Goal: Entertainment & Leisure: Browse casually

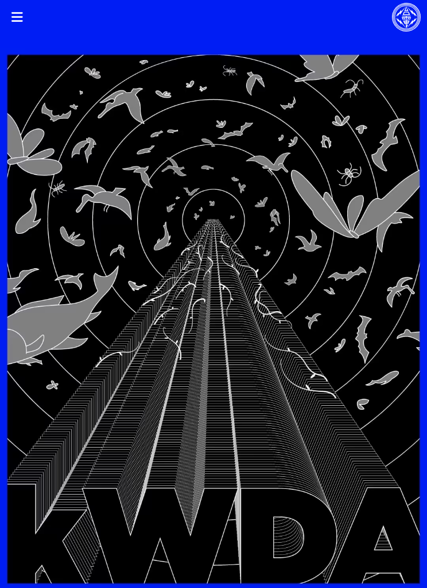
click at [18, 12] on icon at bounding box center [16, 17] width 11 height 17
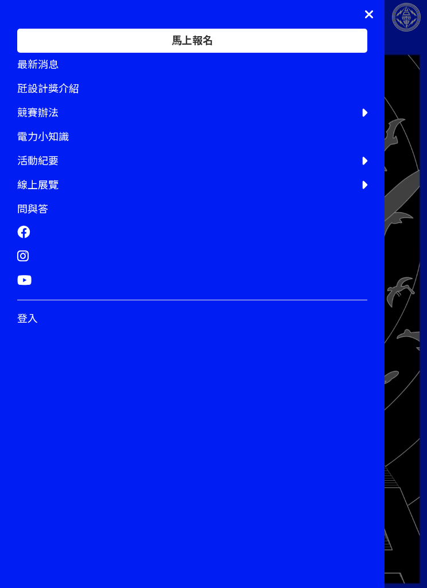
click at [25, 18] on div "馬上報名 最新消息 瓩設計獎介紹 競賽辦法 競賽資訊 評審陣容 電力小知識 活動紀要 媒體報導 影音花絮 線上展覽 傳達設計 第 25 屆 第 24 屆 第 …" at bounding box center [192, 265] width 384 height 531
click at [349, 92] on div "瓩設計獎介紹" at bounding box center [192, 89] width 350 height 24
click at [339, 124] on div "競賽辦法" at bounding box center [192, 113] width 350 height 24
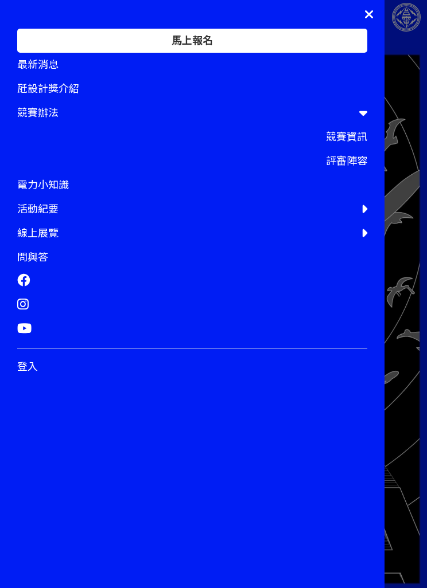
click at [327, 211] on div "活動紀要" at bounding box center [192, 209] width 350 height 24
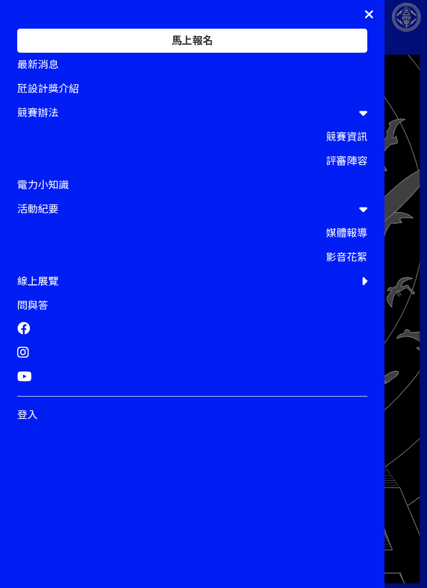
click at [361, 209] on icon at bounding box center [363, 209] width 8 height 13
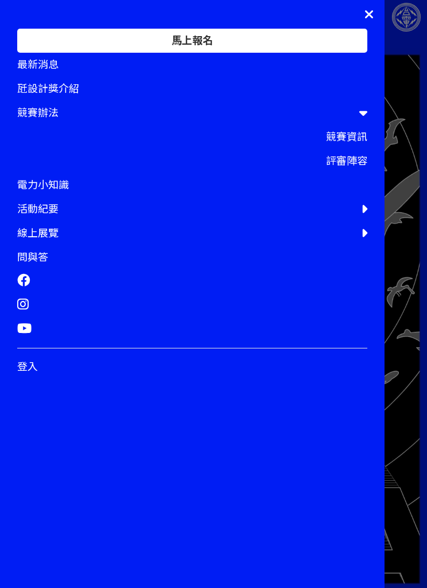
click at [351, 230] on div "線上展覽" at bounding box center [192, 233] width 350 height 24
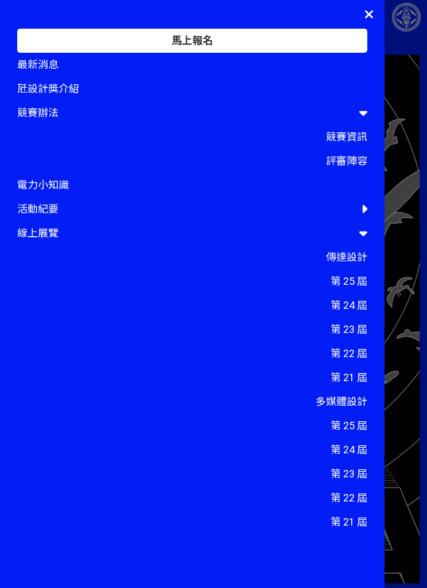
click at [347, 286] on span "第 25 屆" at bounding box center [348, 281] width 37 height 12
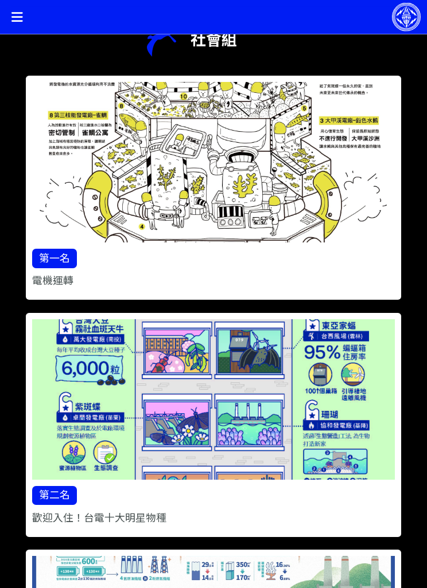
scroll to position [4793, 0]
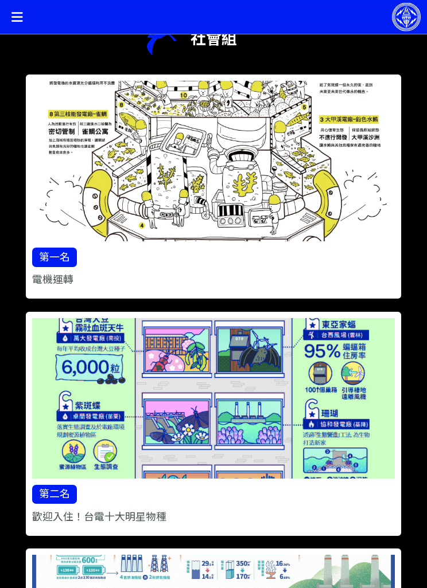
click at [21, 13] on icon at bounding box center [16, 17] width 11 height 17
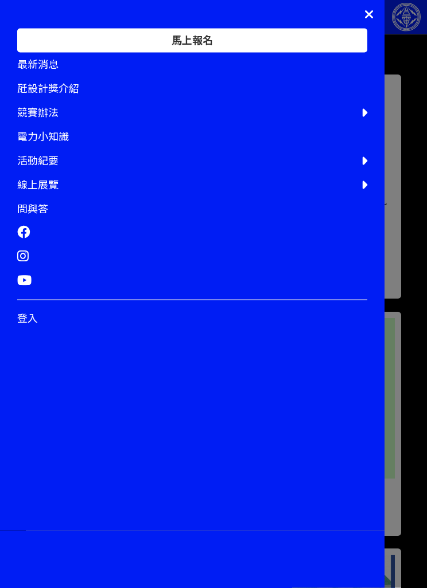
scroll to position [4793, 0]
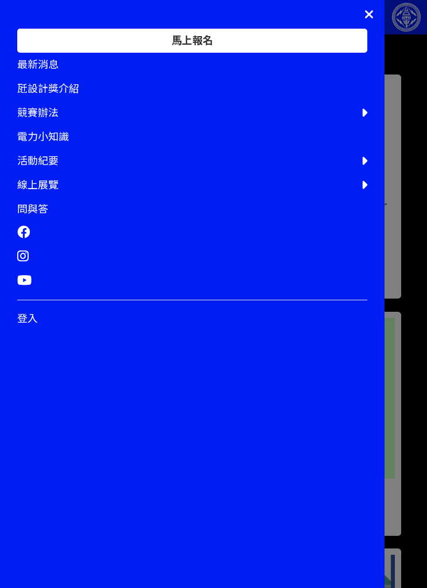
click at [358, 192] on div "線上展覽" at bounding box center [192, 185] width 350 height 24
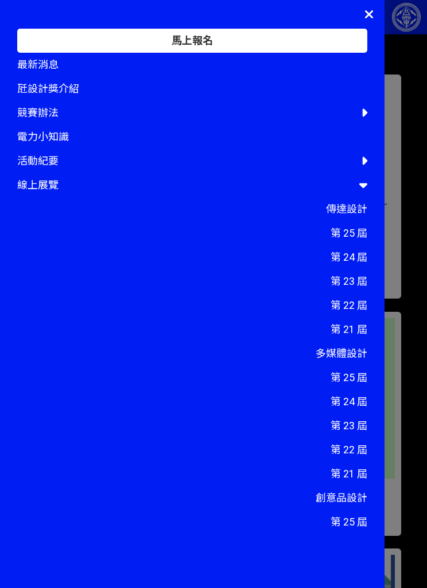
click at [351, 520] on span "第 25 屆" at bounding box center [348, 522] width 37 height 12
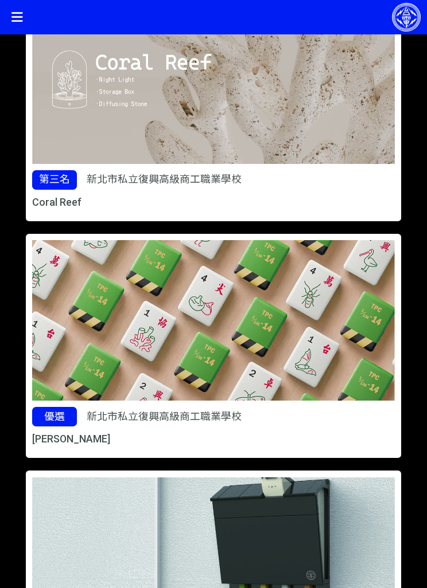
scroll to position [1329, 0]
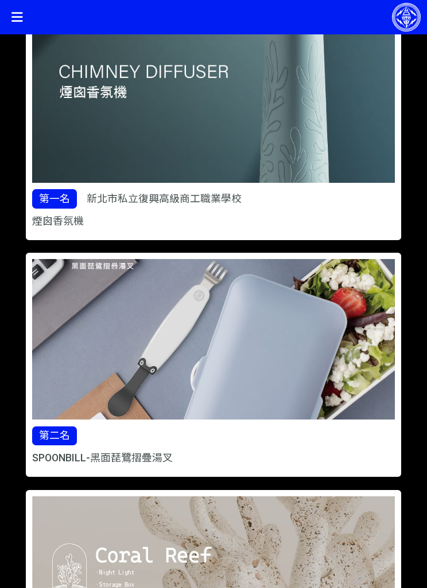
click at [123, 90] on img at bounding box center [213, 102] width 362 height 161
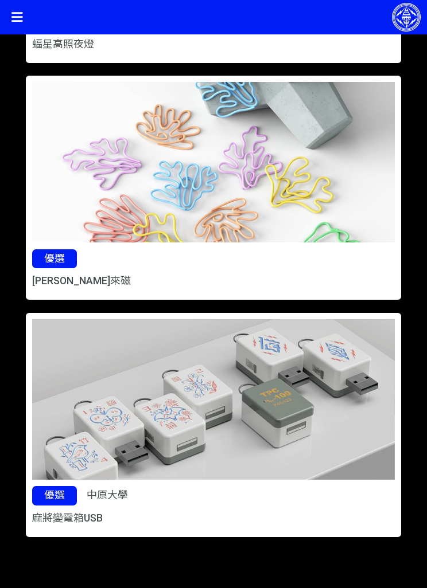
scroll to position [2248, 0]
